Goal: Information Seeking & Learning: Learn about a topic

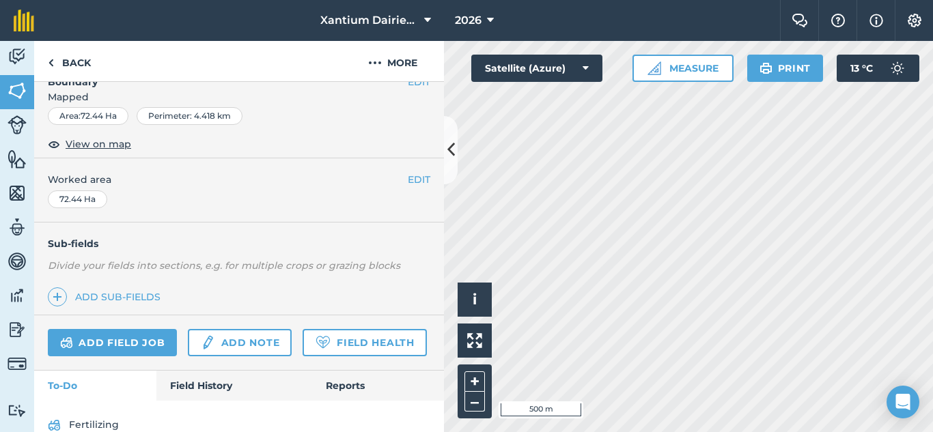
scroll to position [277, 0]
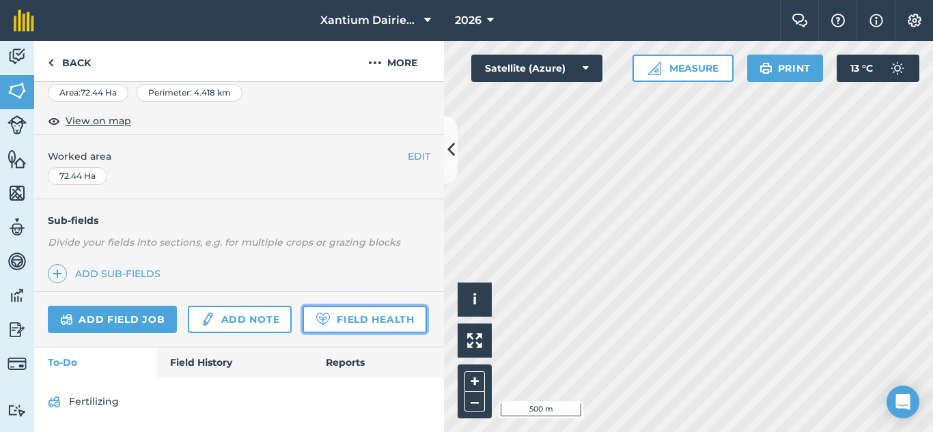
click at [302, 320] on link "Field Health" at bounding box center [364, 319] width 124 height 27
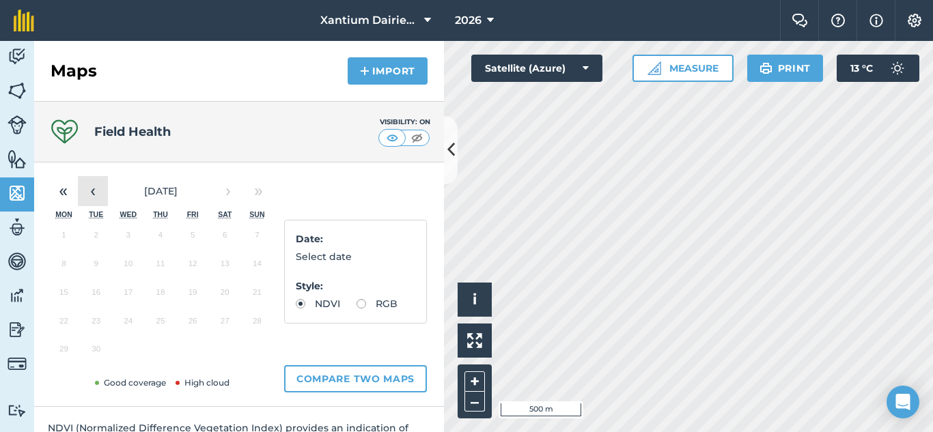
click at [89, 188] on button "‹" at bounding box center [93, 191] width 30 height 30
click at [194, 358] on button "29" at bounding box center [193, 352] width 32 height 29
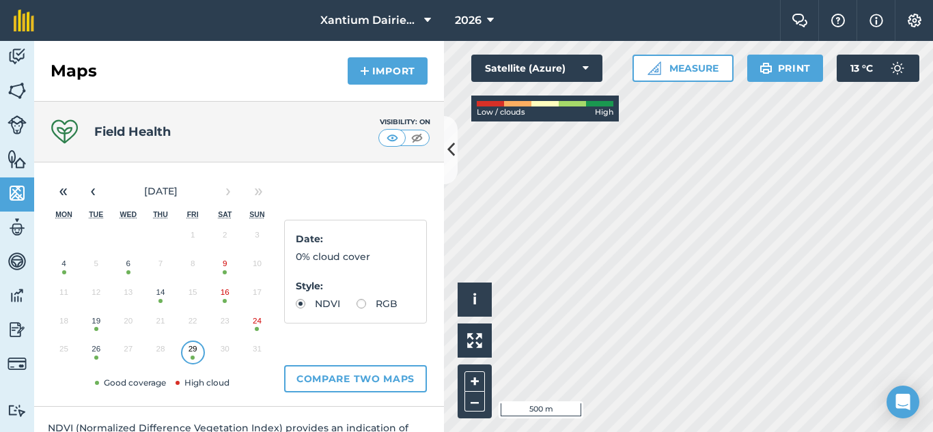
click at [356, 309] on label "RGB" at bounding box center [376, 304] width 41 height 10
radio input "true"
